Goal: Information Seeking & Learning: Understand process/instructions

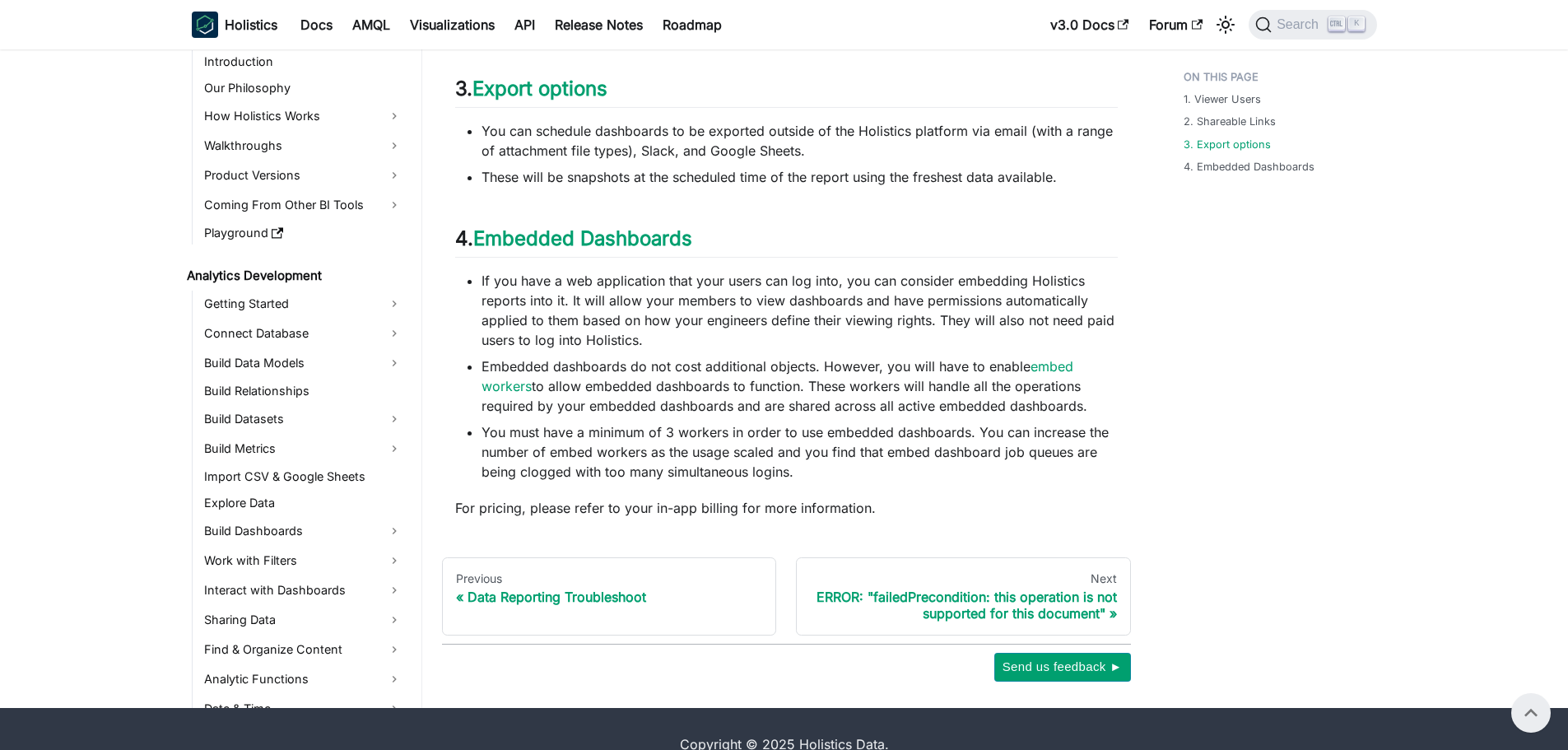
scroll to position [1889, 0]
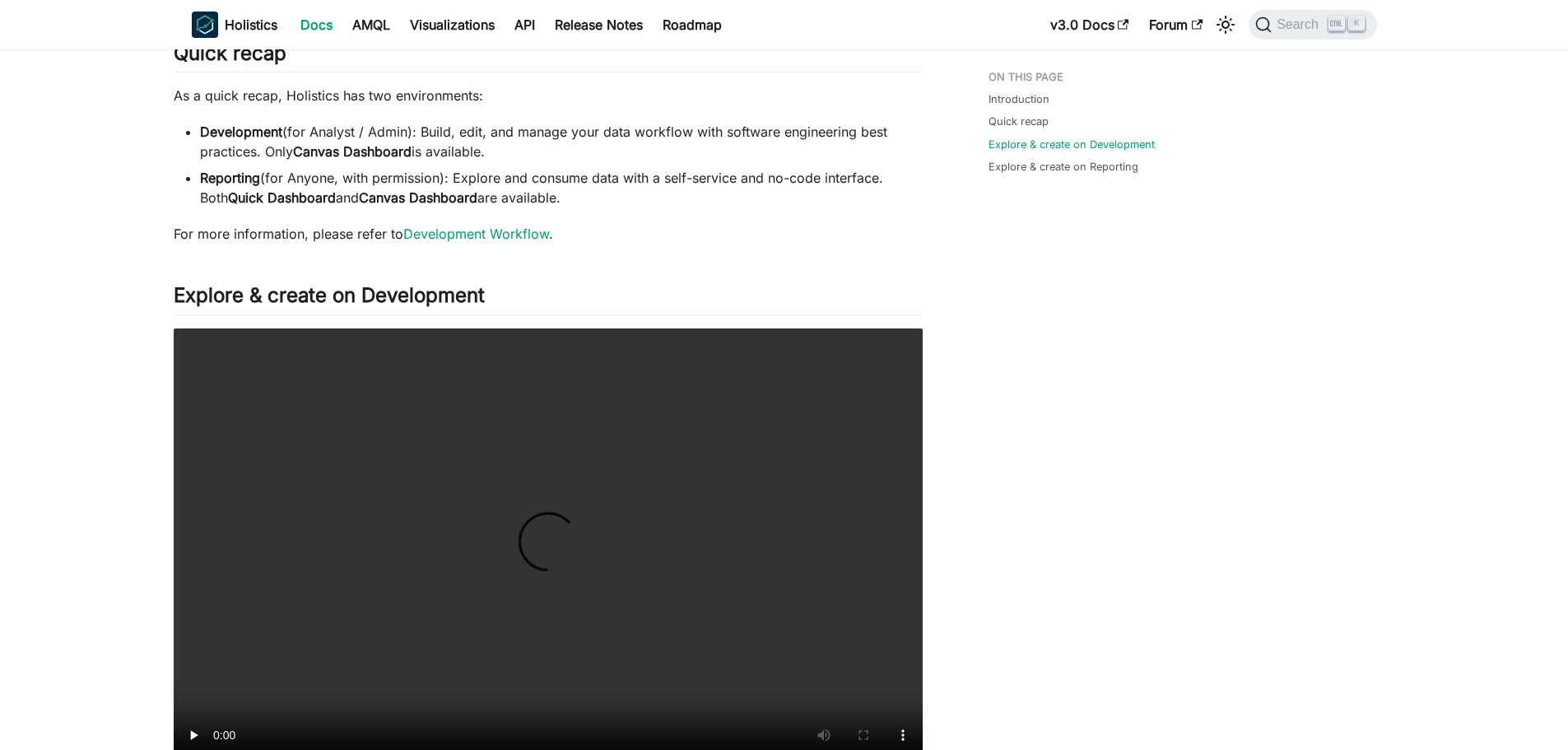
scroll to position [247, 0]
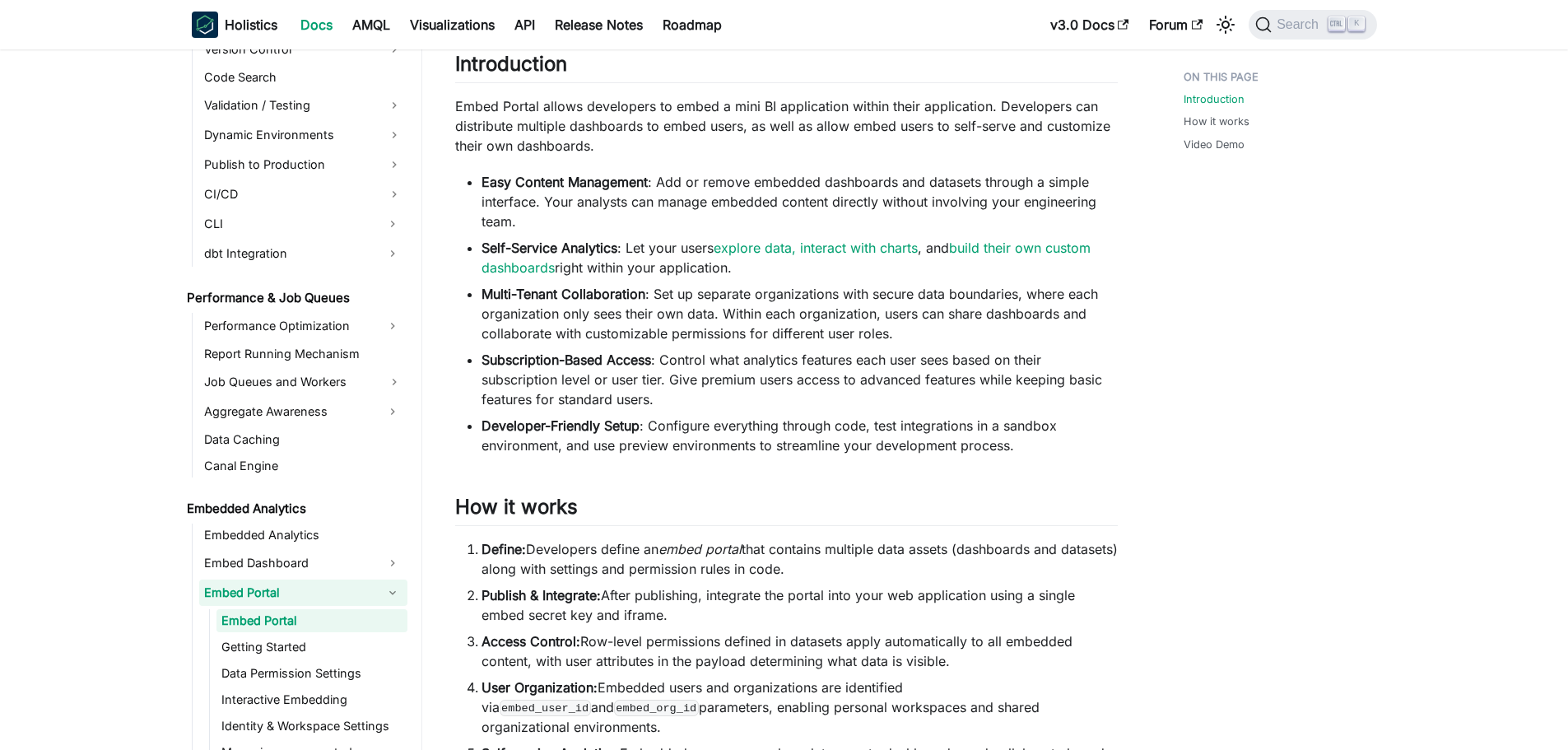
scroll to position [247, 0]
click at [924, 185] on li "Easy Content Management : Add or remove embedded dashboards and datasets throug…" at bounding box center [799, 201] width 636 height 59
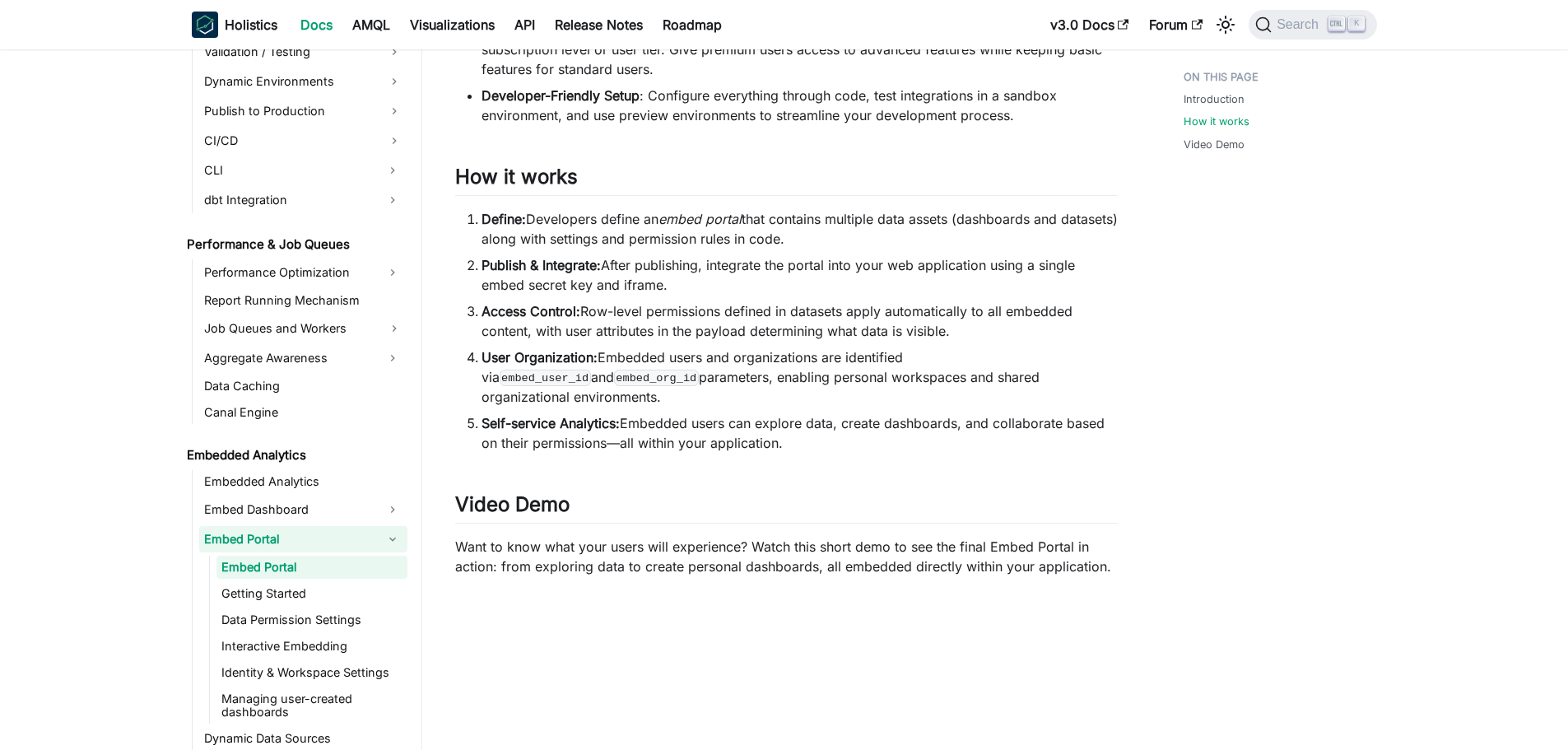
scroll to position [1301, 0]
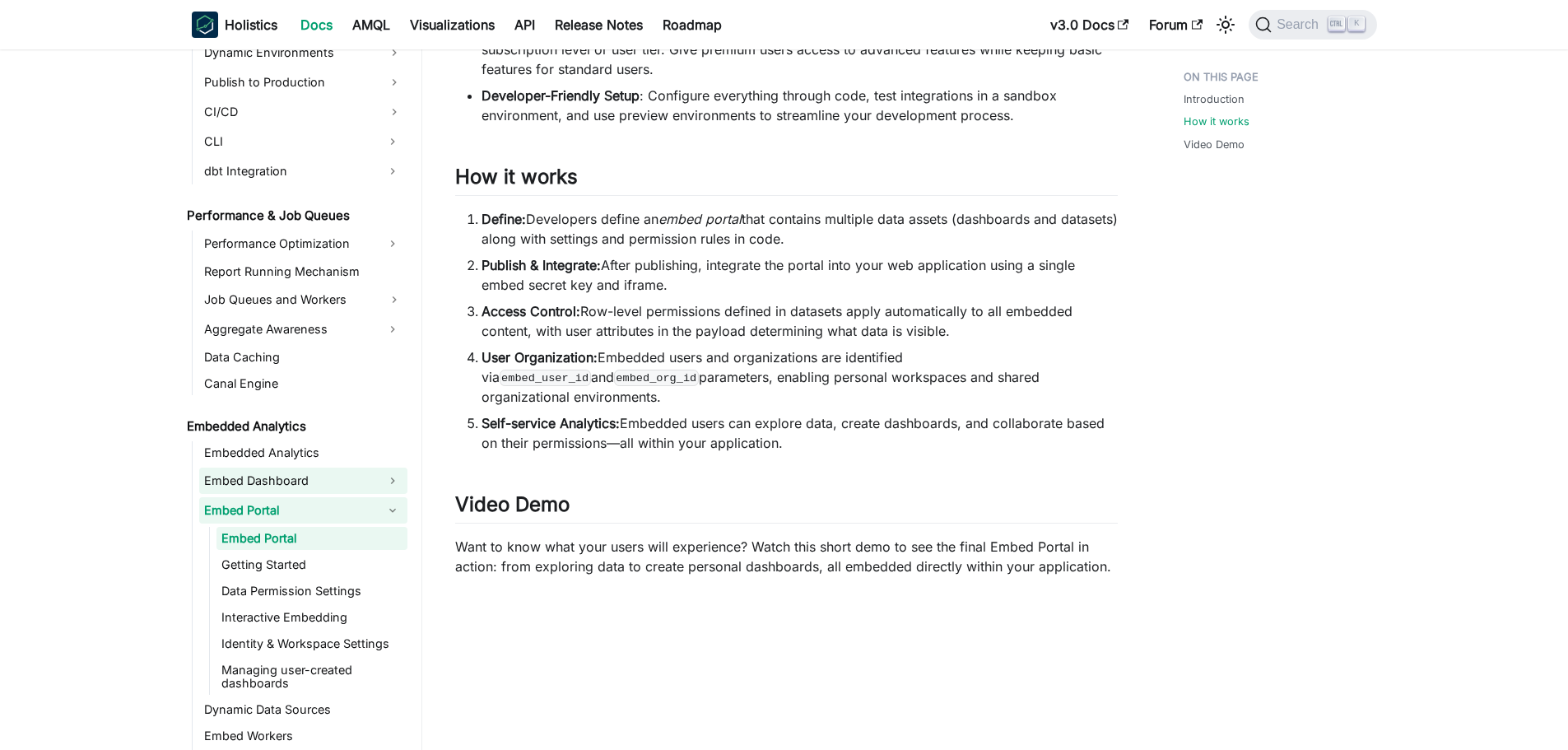
click at [315, 485] on link "Embed Dashboard" at bounding box center [288, 480] width 179 height 26
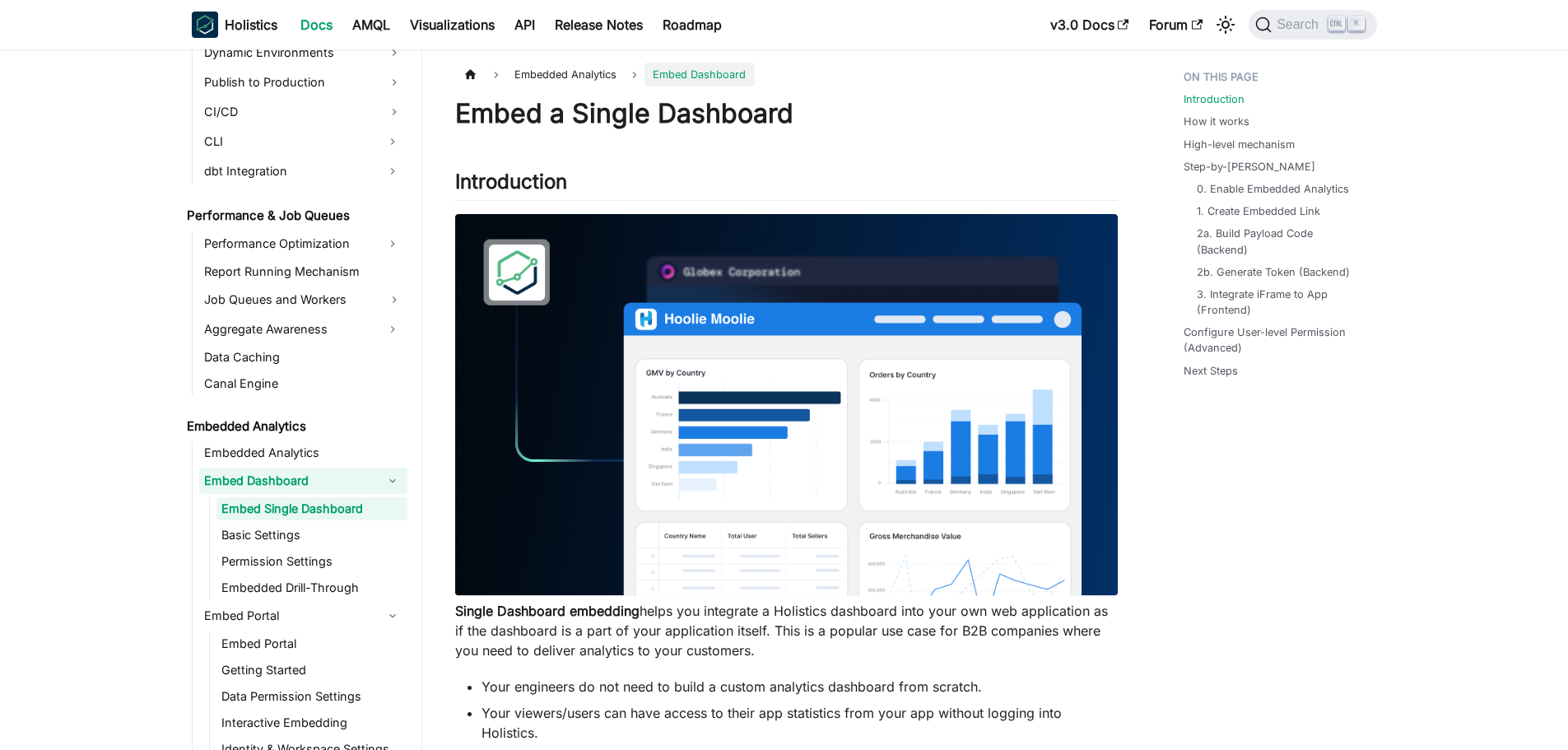
click at [320, 500] on link "Embed Single Dashboard" at bounding box center [312, 509] width 191 height 23
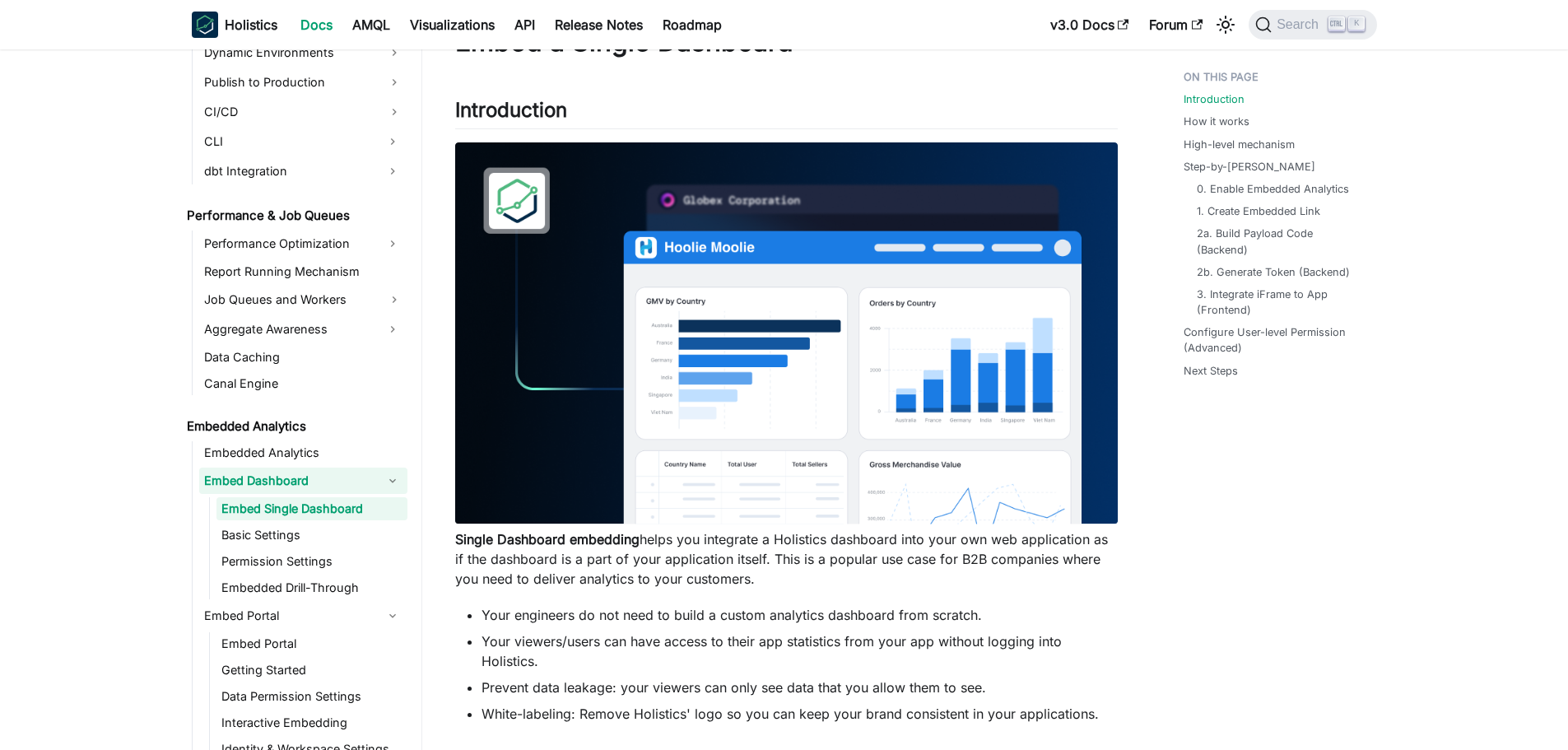
scroll to position [247, 0]
